Goal: Book appointment/travel/reservation

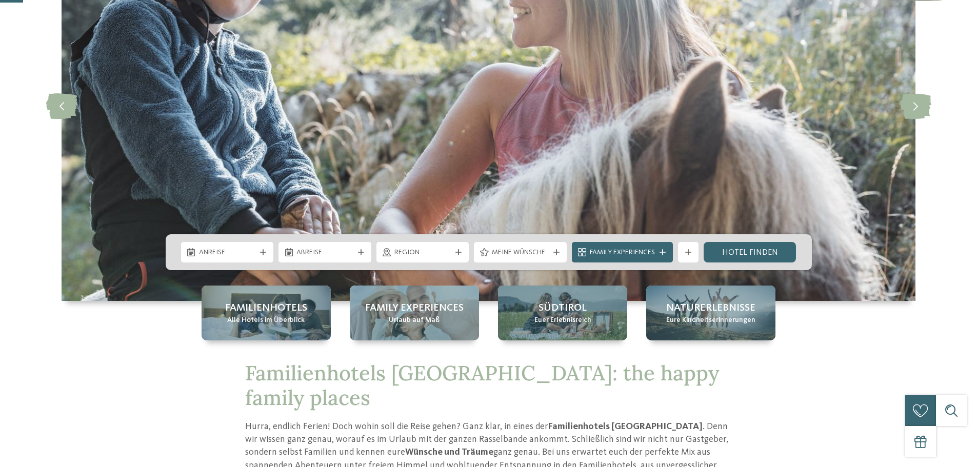
scroll to position [154, 0]
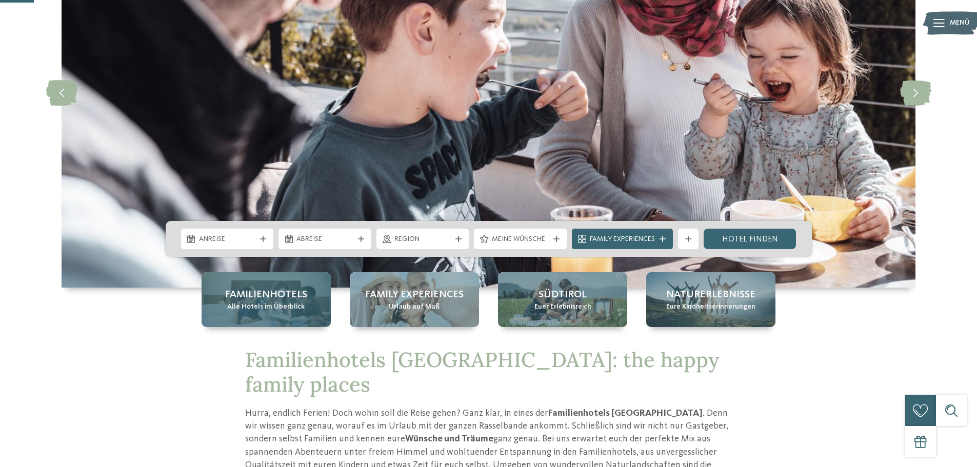
click at [285, 301] on span "Familienhotels" at bounding box center [266, 295] width 82 height 14
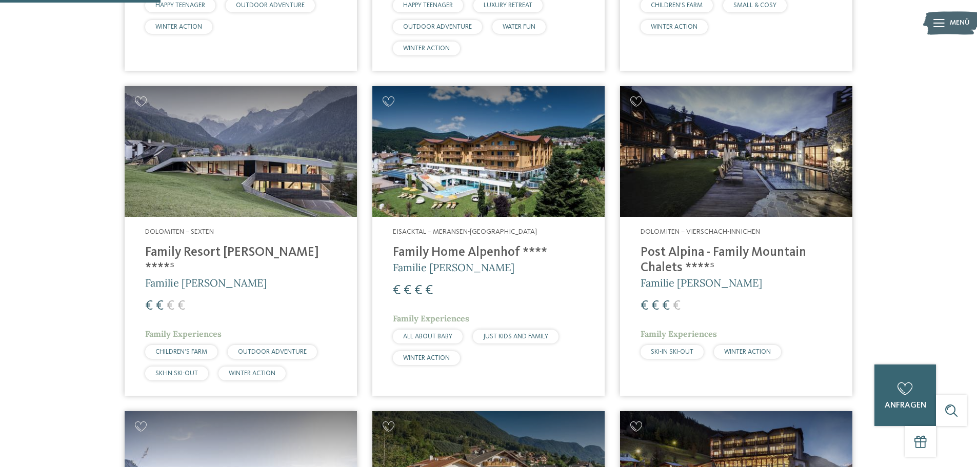
scroll to position [564, 0]
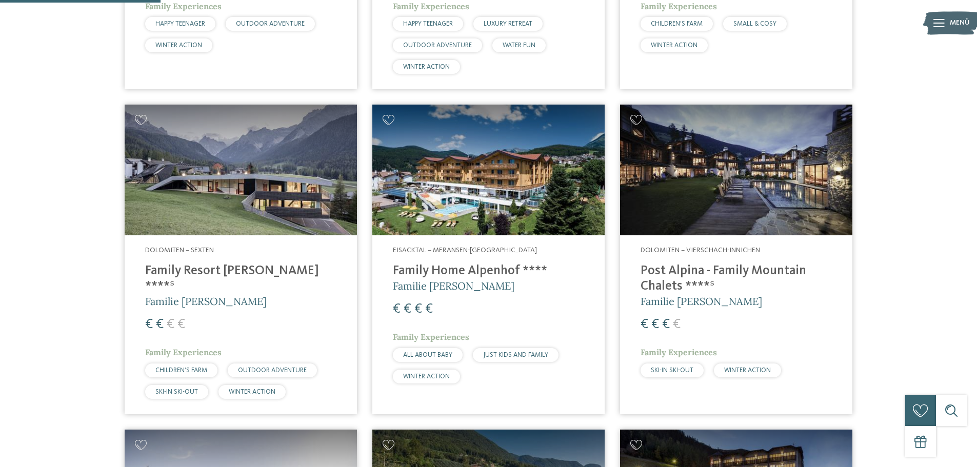
click at [408, 194] on img at bounding box center [488, 170] width 232 height 131
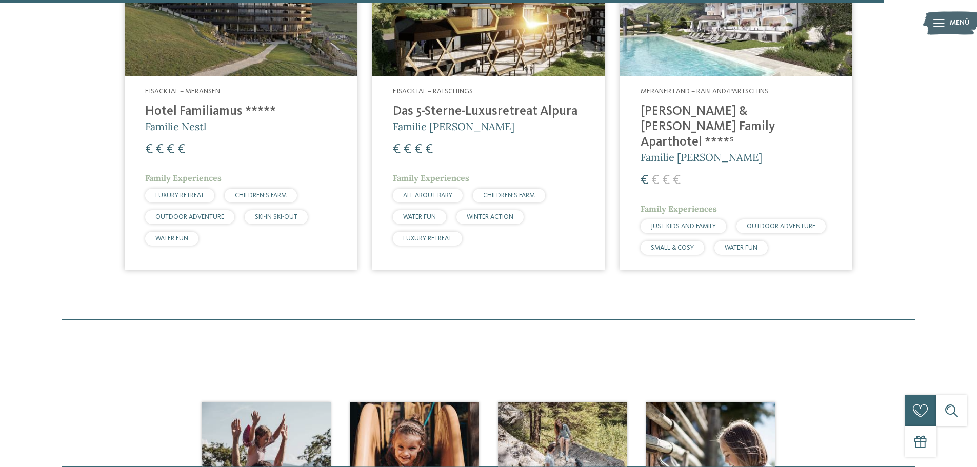
scroll to position [3128, 0]
